Goal: Navigation & Orientation: Find specific page/section

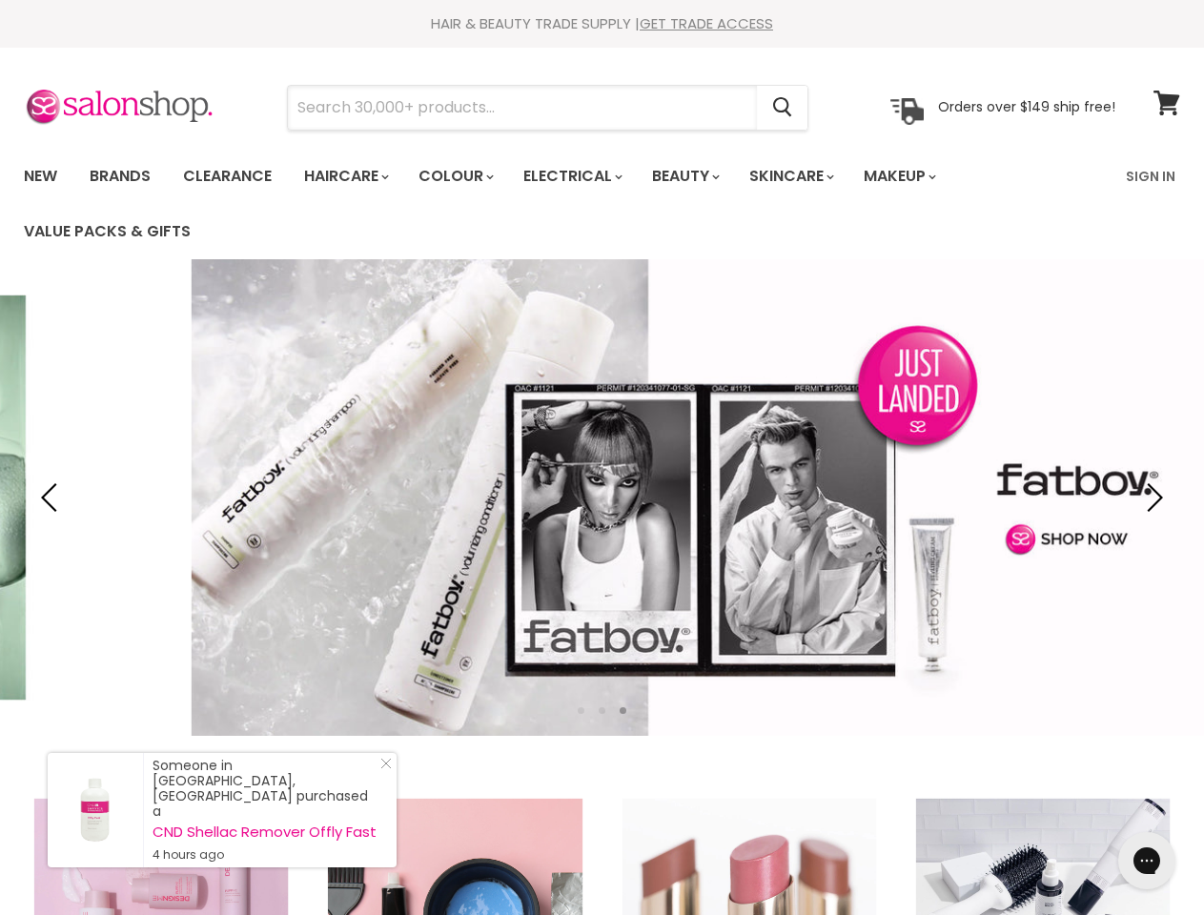
click at [523, 108] on input "Search" at bounding box center [522, 108] width 469 height 44
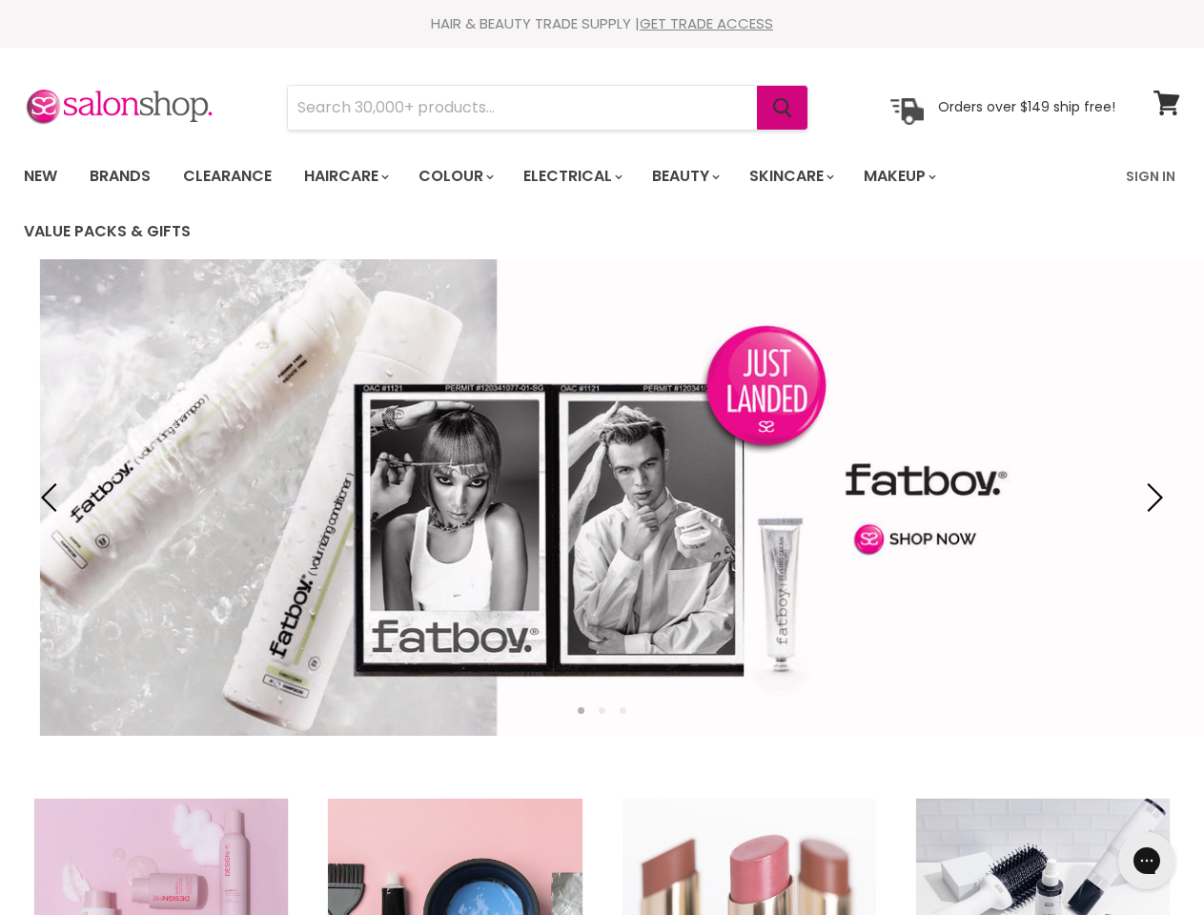
click at [783, 108] on icon "Search" at bounding box center [782, 108] width 19 height 20
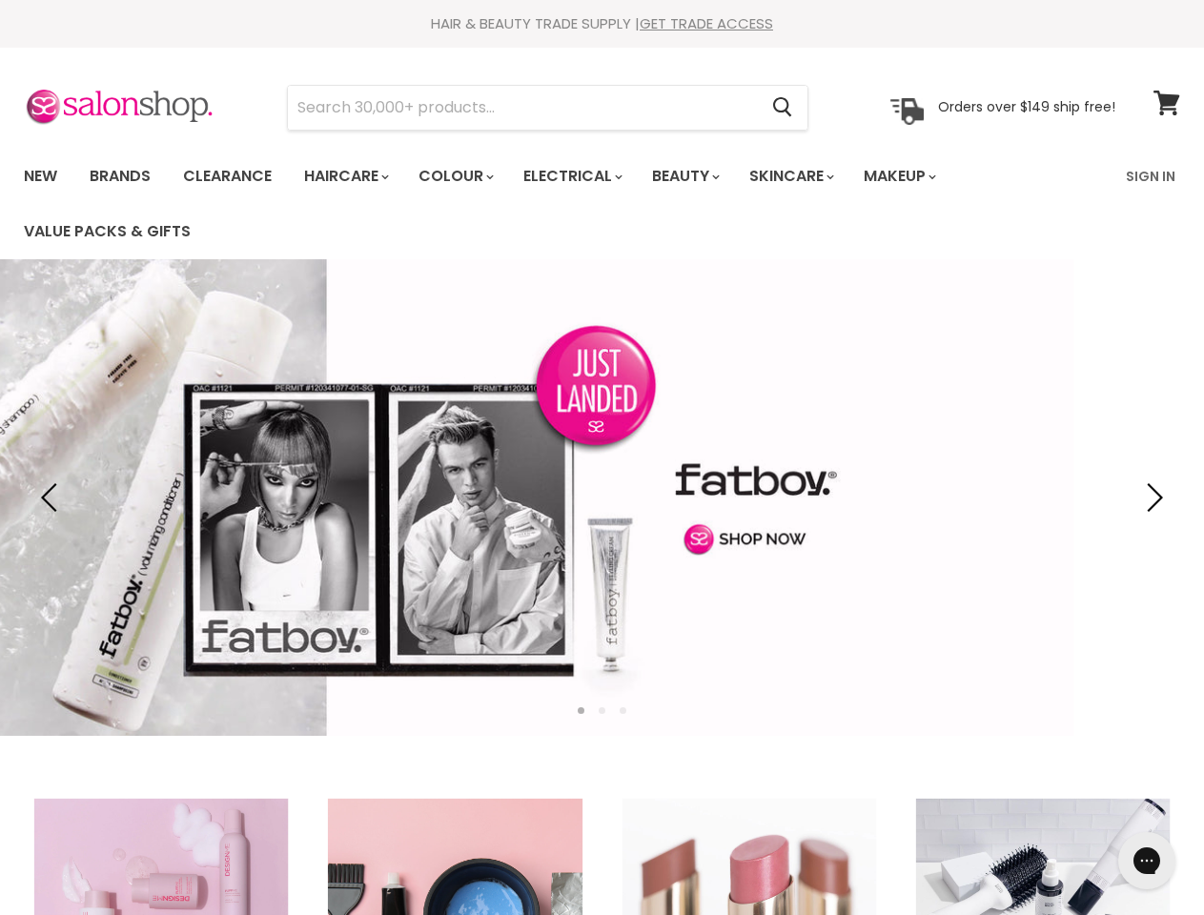
click at [352, 176] on link "Haircare" at bounding box center [345, 176] width 111 height 40
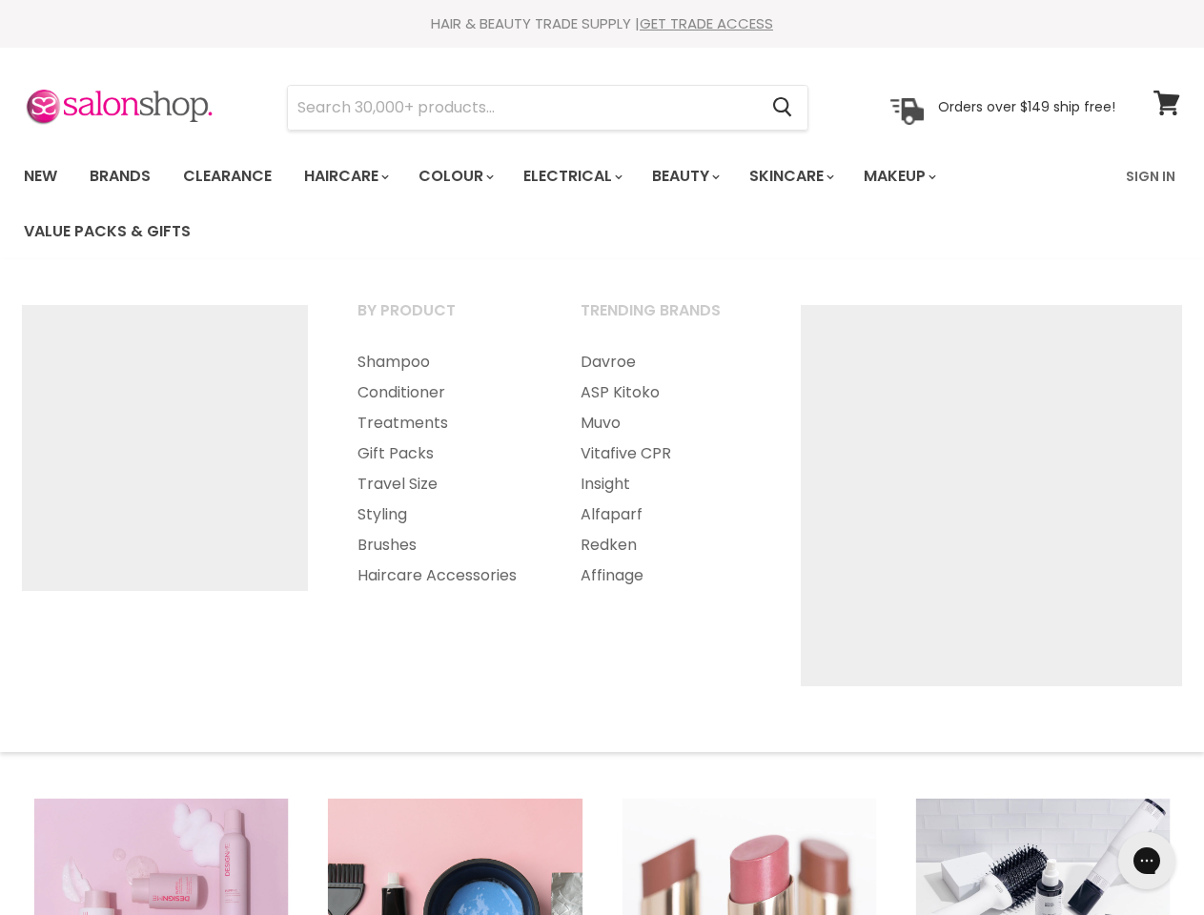
click at [466, 176] on link "Colour" at bounding box center [454, 176] width 101 height 40
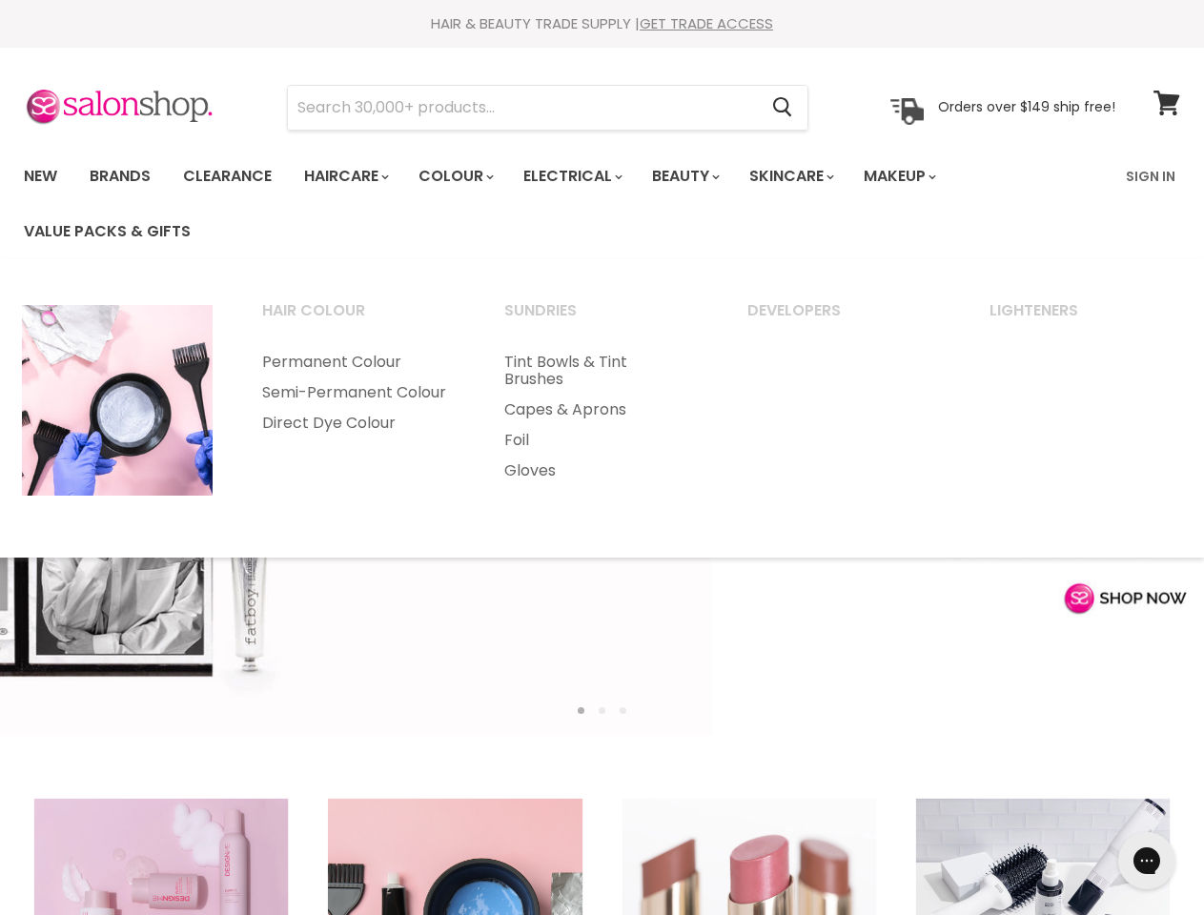
click at [585, 176] on link "Electrical" at bounding box center [571, 176] width 125 height 40
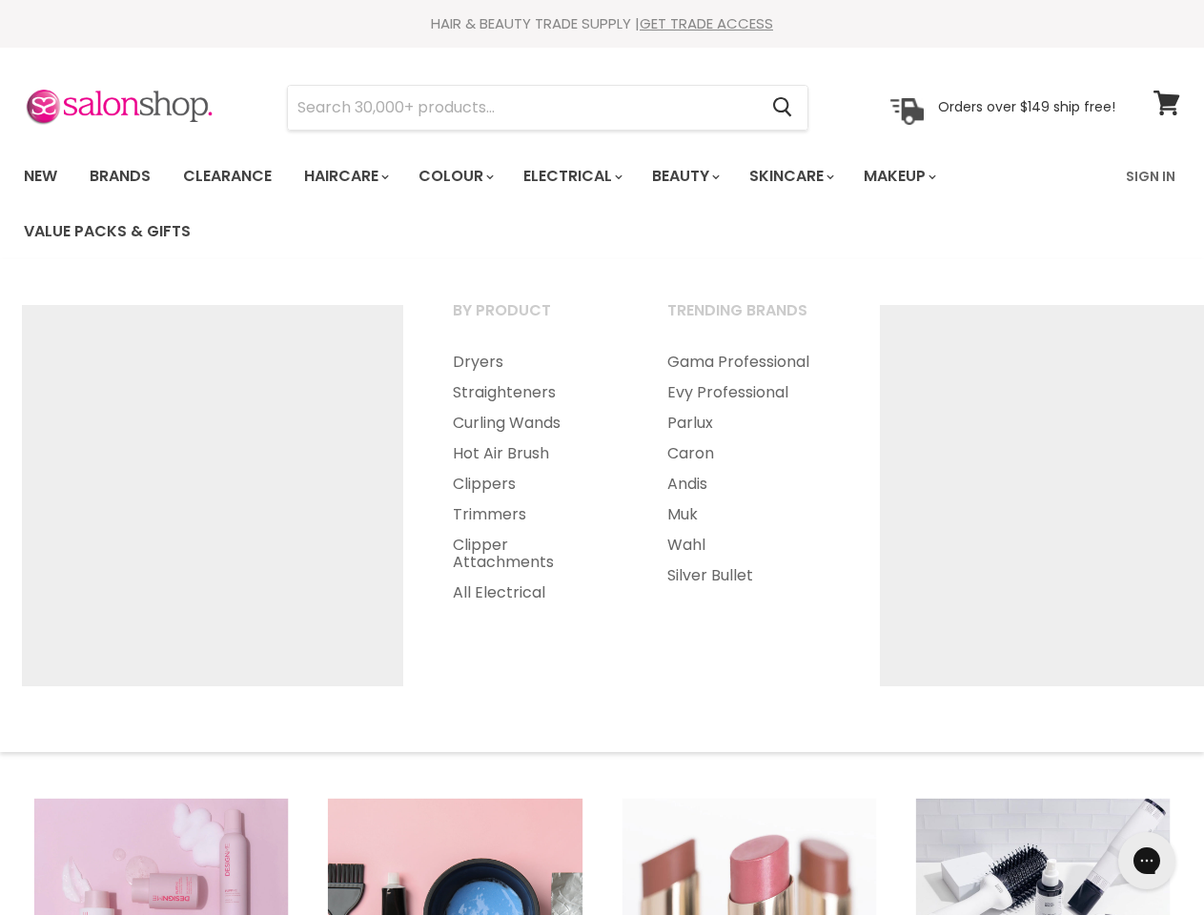
click at [701, 176] on link "Beauty" at bounding box center [684, 176] width 93 height 40
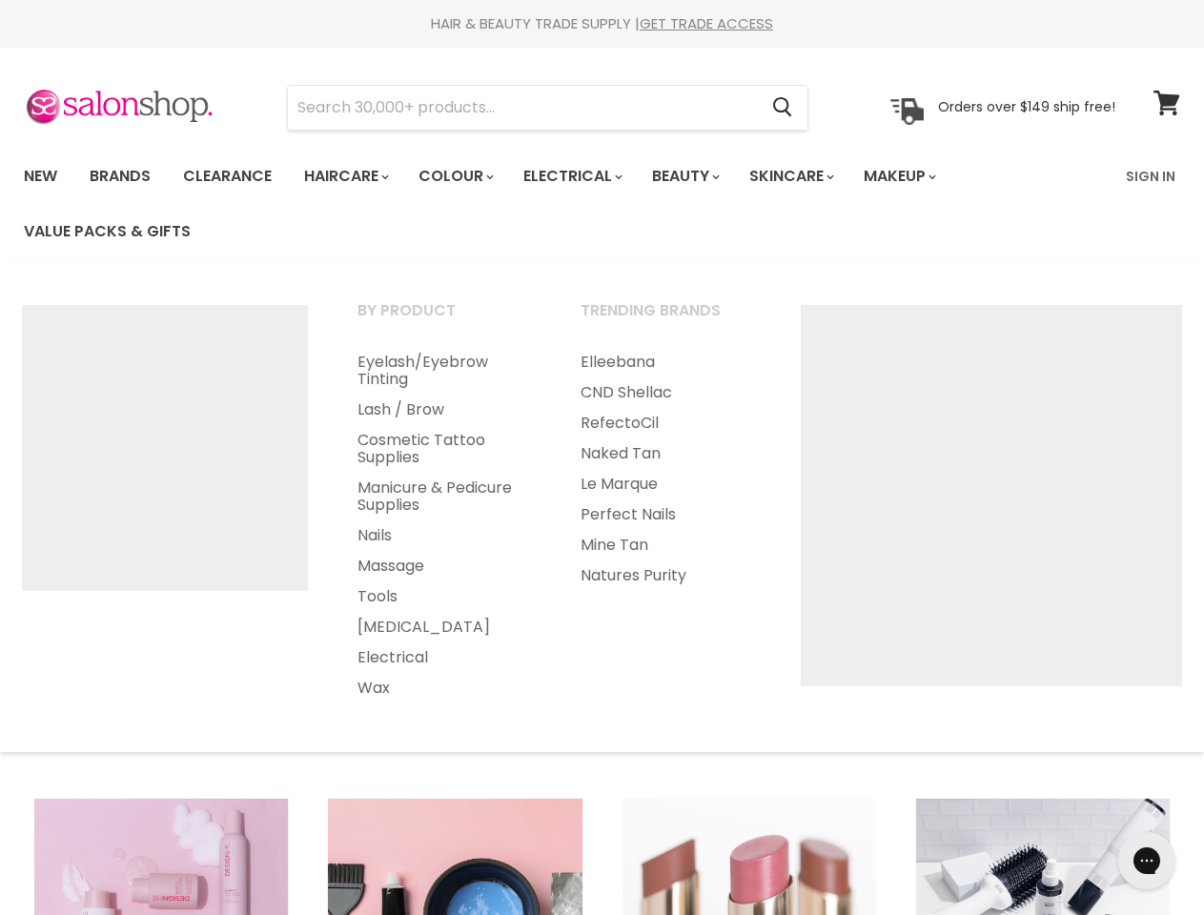
click at [812, 176] on link "Skincare" at bounding box center [790, 176] width 111 height 40
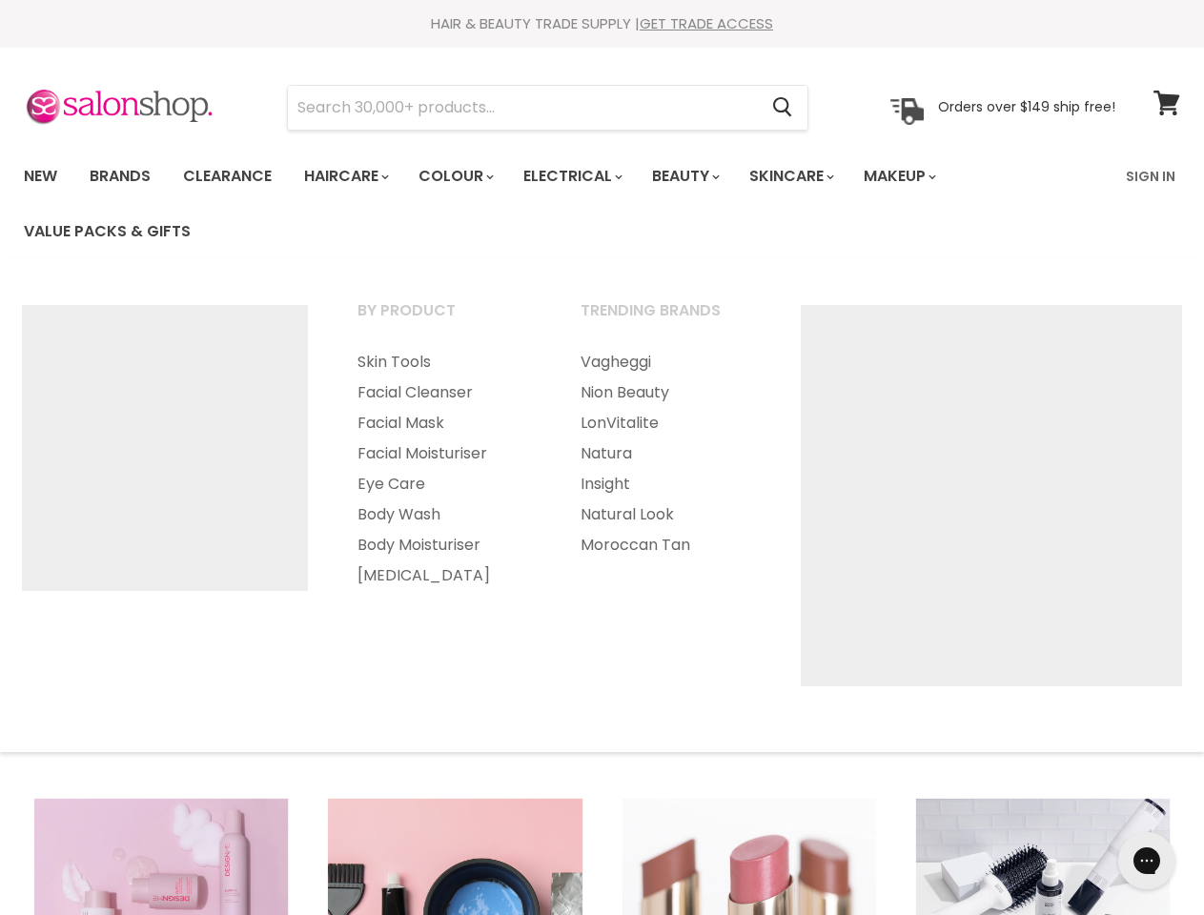
click at [925, 176] on link "Makeup" at bounding box center [898, 176] width 98 height 40
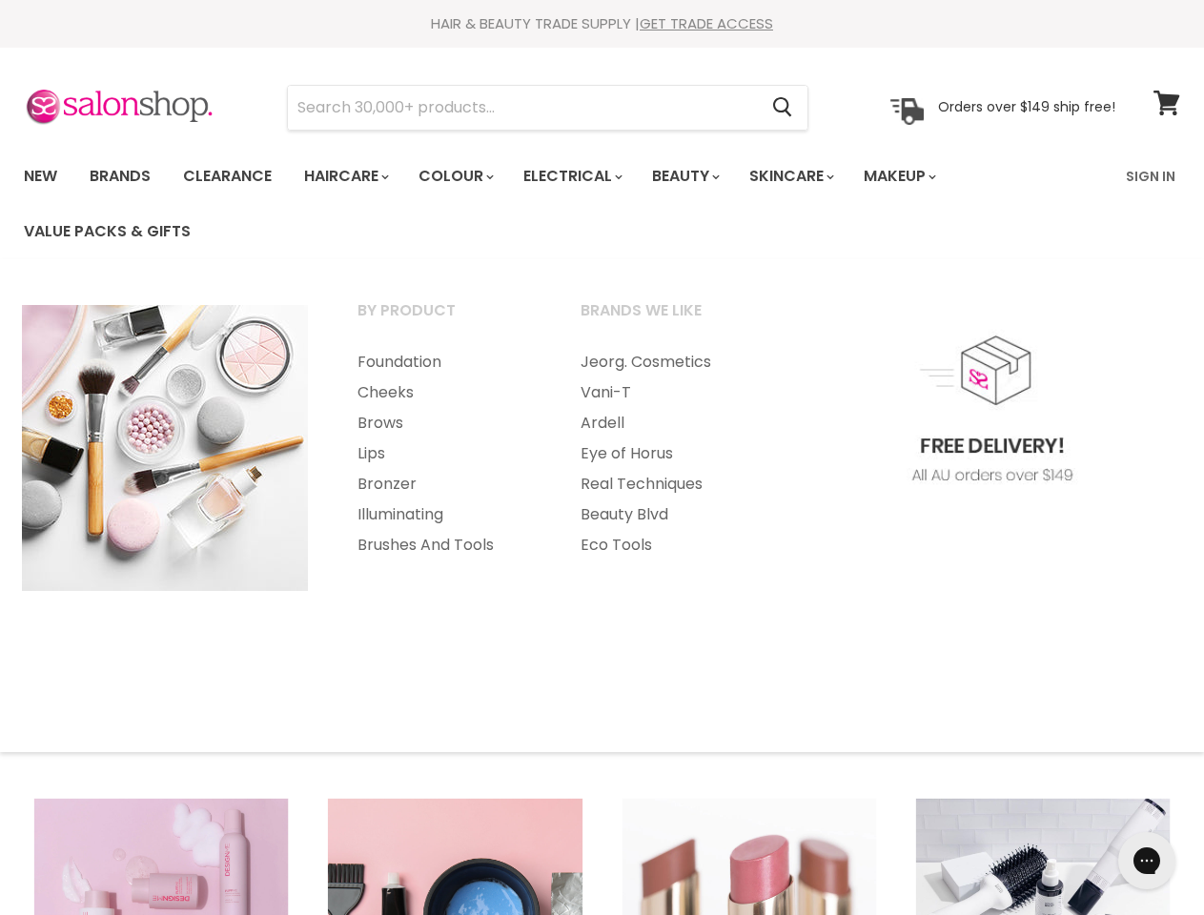
click at [334, 498] on link "Bronzer" at bounding box center [443, 484] width 219 height 30
